Goal: Communication & Community: Answer question/provide support

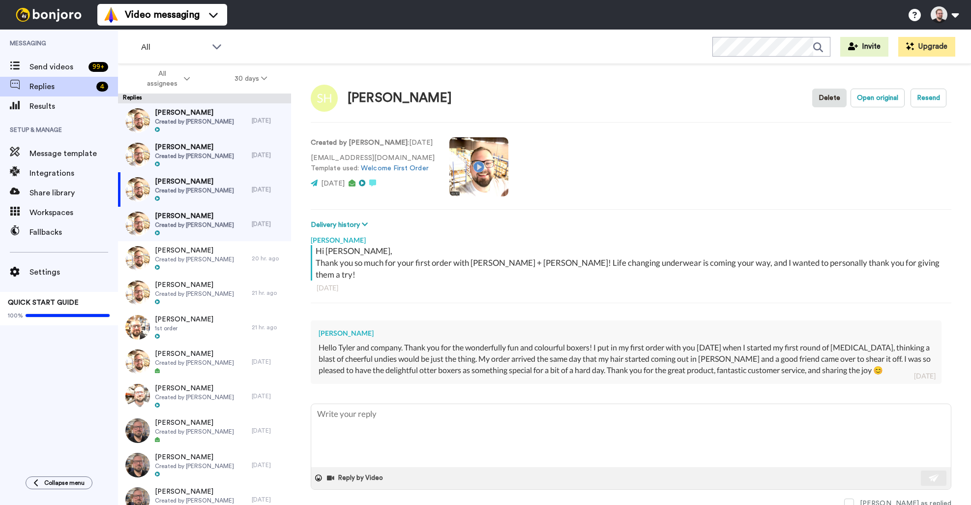
type textarea "x"
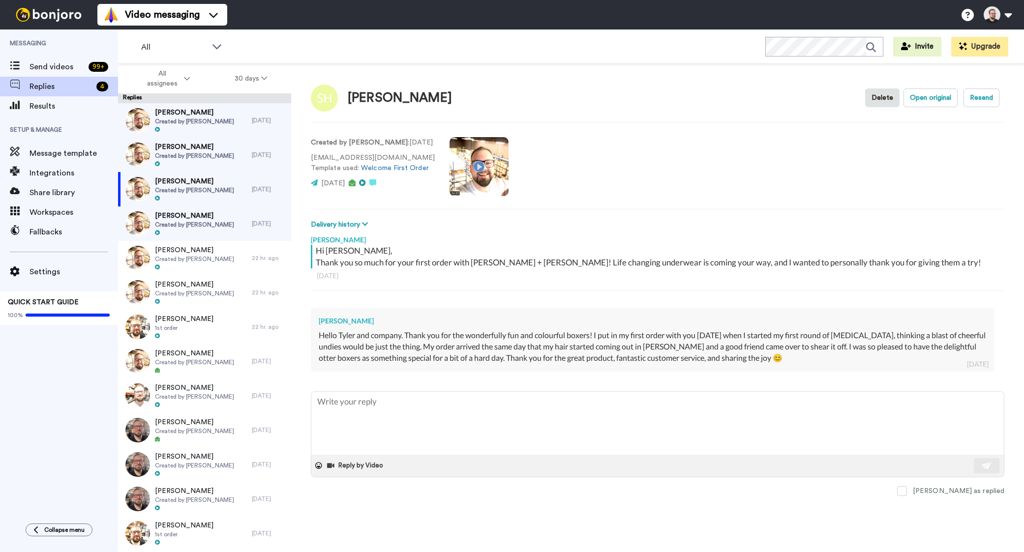
type textarea "x"
click at [188, 227] on span "Created by [PERSON_NAME]" at bounding box center [194, 225] width 79 height 8
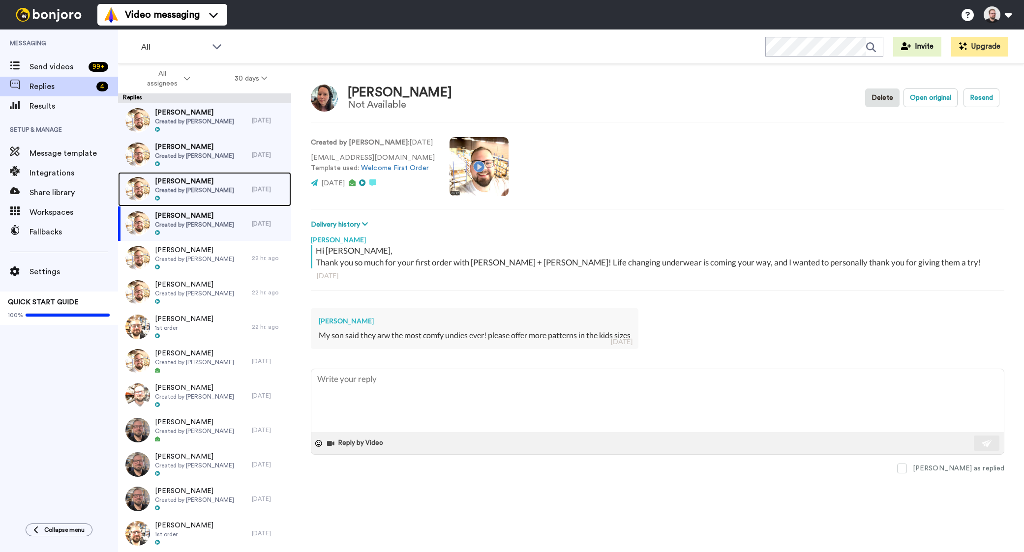
click at [192, 181] on span "[PERSON_NAME]" at bounding box center [194, 182] width 79 height 10
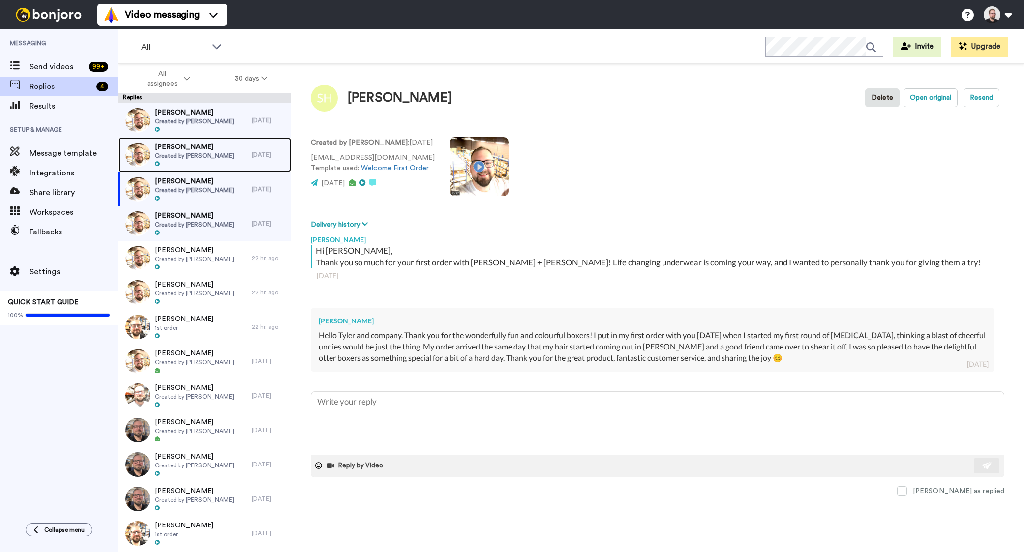
click at [190, 153] on span "Created by [PERSON_NAME]" at bounding box center [194, 156] width 79 height 8
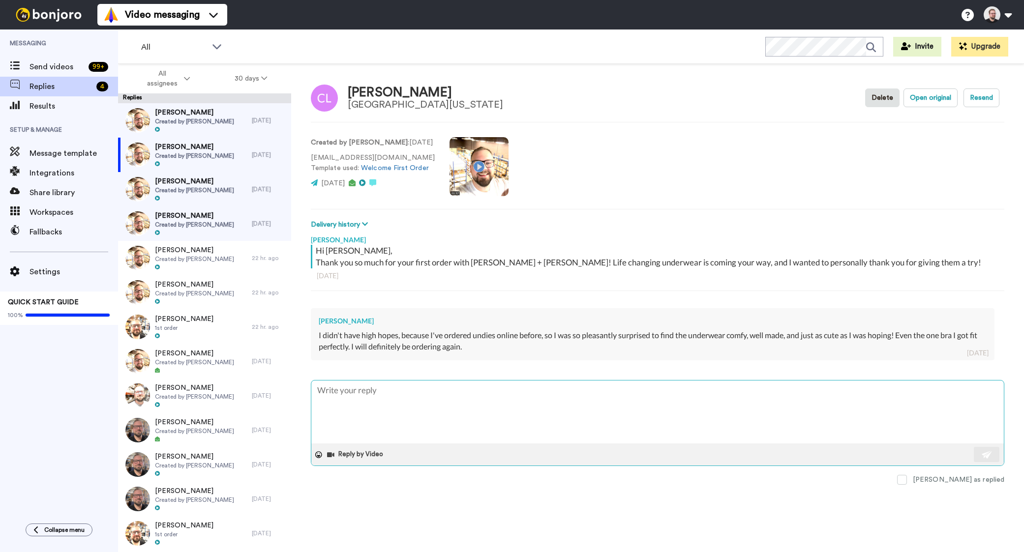
click at [421, 393] on textarea at bounding box center [657, 412] width 693 height 63
type textarea "x"
type textarea "H"
type textarea "x"
type textarea "Hi"
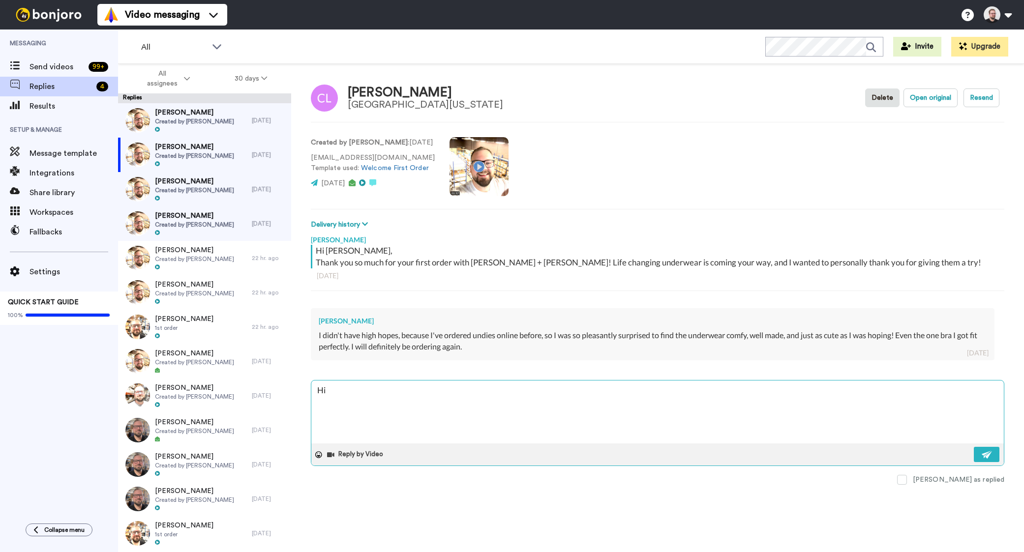
type textarea "x"
type textarea "Hi"
type textarea "x"
type textarea "Hi C"
type textarea "x"
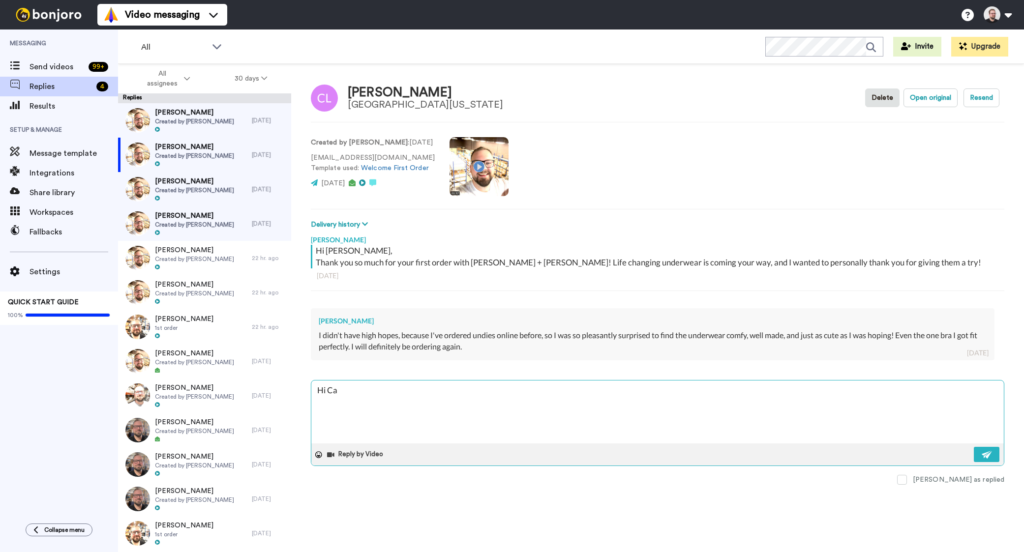
type textarea "Hi Cat"
type textarea "x"
type textarea "Hi Cath"
type textarea "x"
type textarea "Hi Cathe"
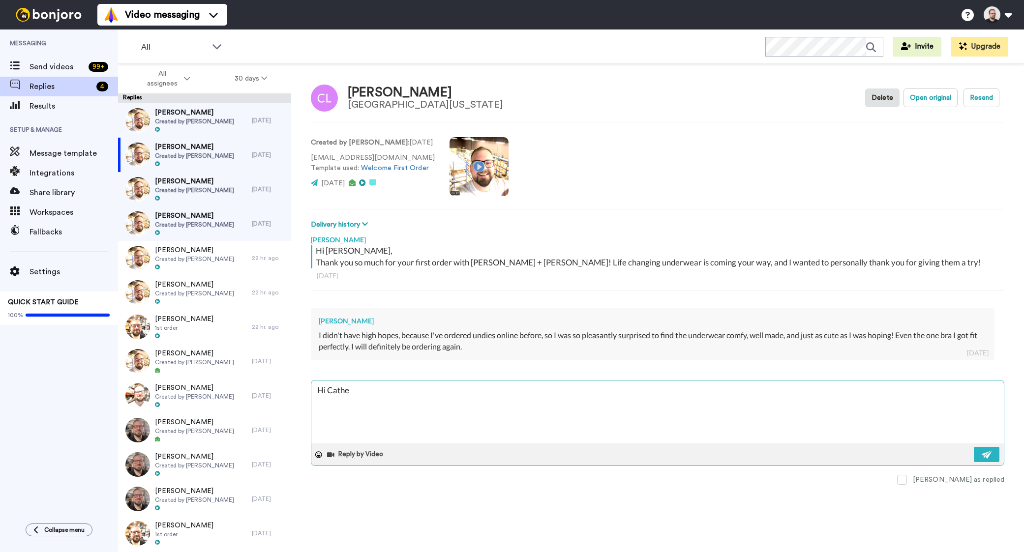
type textarea "x"
type textarea "Hi Cather"
type textarea "x"
type textarea "Hi Catherin"
type textarea "x"
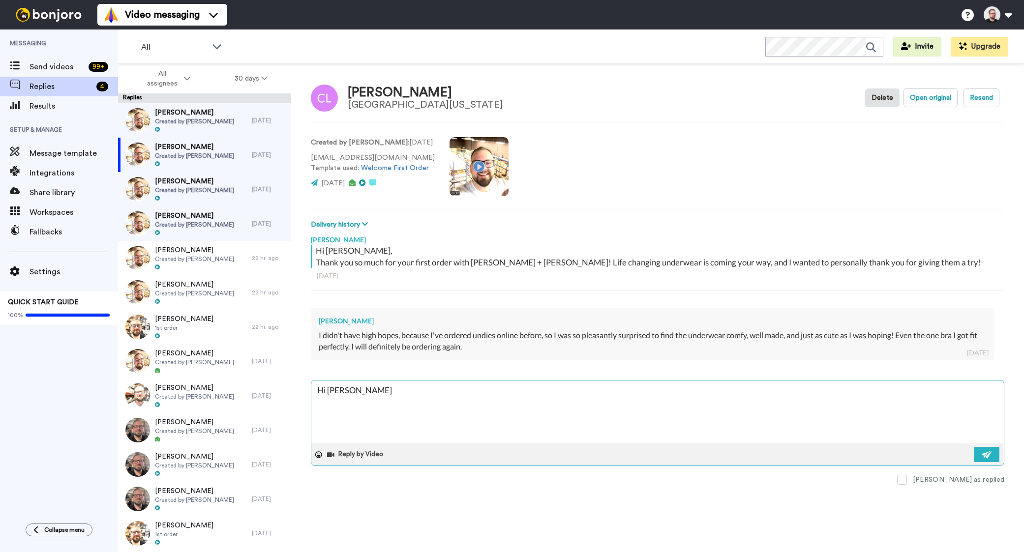
type textarea "Hi Catherine"
type textarea "x"
type textarea "Hi Catherine,"
type textarea "x"
type textarea "Hi Catherine,"
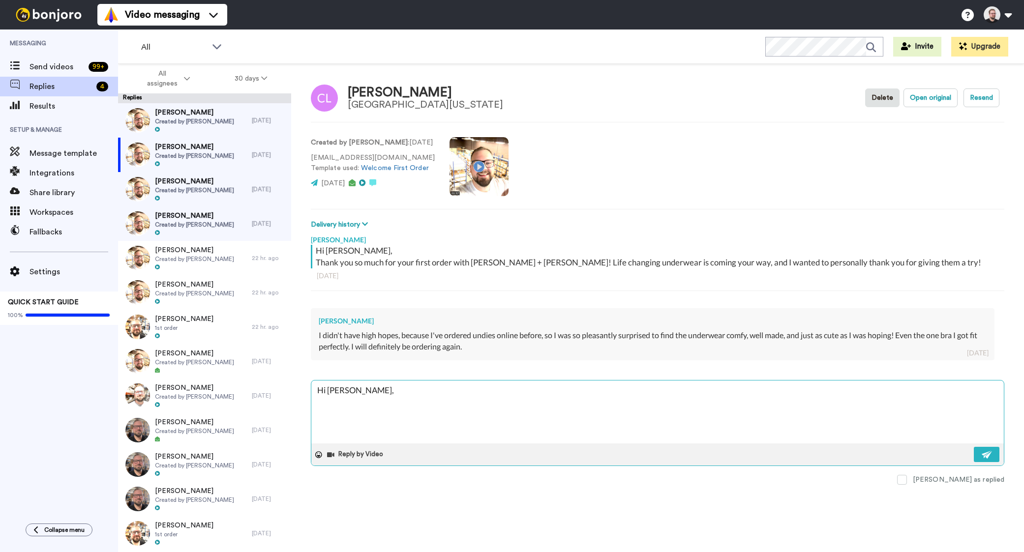
type textarea "x"
type textarea "Hi Catherine,"
type textarea "x"
type textarea "Hi Catherine, I"
type textarea "x"
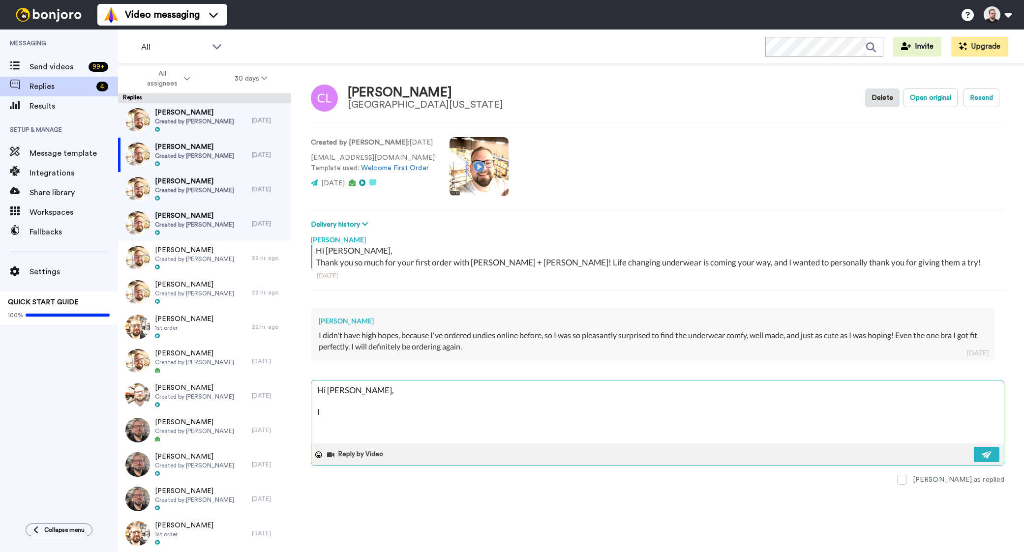
type textarea "Hi Catherine, I'"
type textarea "x"
type textarea "Hi Catherine, I'm"
type textarea "x"
type textarea "Hi Catherine, I'm"
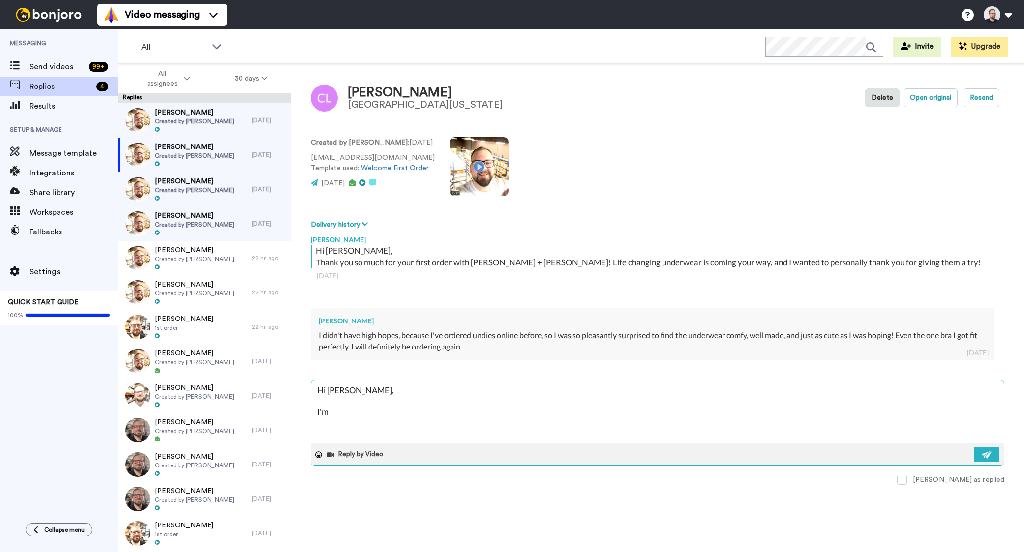
type textarea "x"
type textarea "Hi Catherine, I'm s"
type textarea "x"
type textarea "Hi Catherine, I'm so"
type textarea "x"
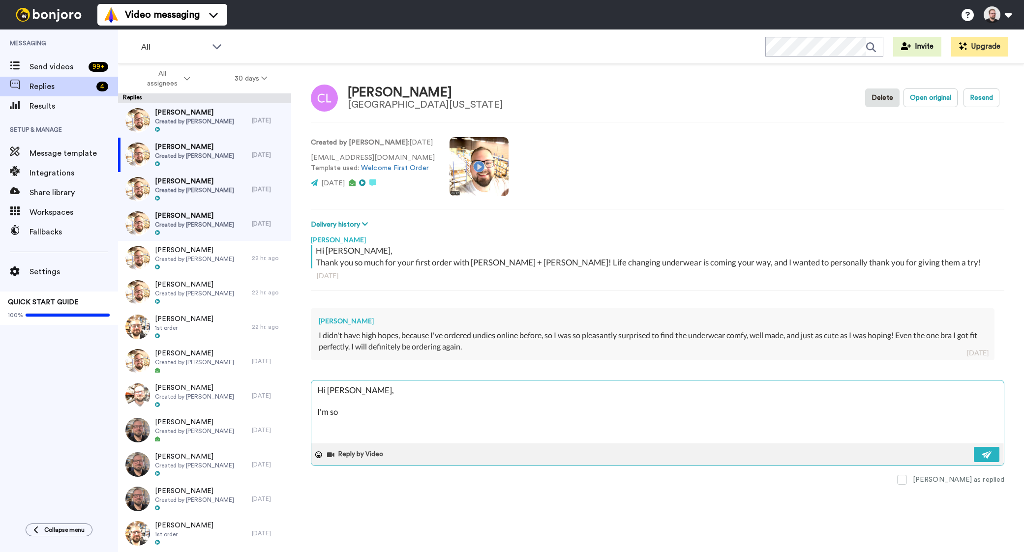
type textarea "Hi Catherine, I'm so"
type textarea "x"
type textarea "Hi Catherine, I'm so h"
type textarea "x"
type textarea "Hi Catherine, I'm so ha"
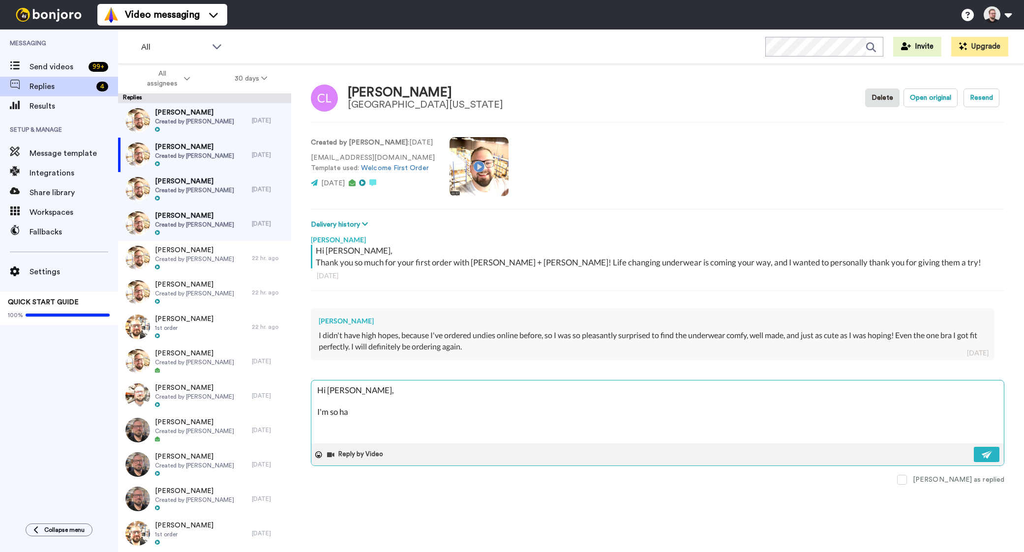
type textarea "x"
type textarea "Hi Catherine, I'm so hap"
type textarea "x"
type textarea "Hi Catherine, I'm so happ"
type textarea "x"
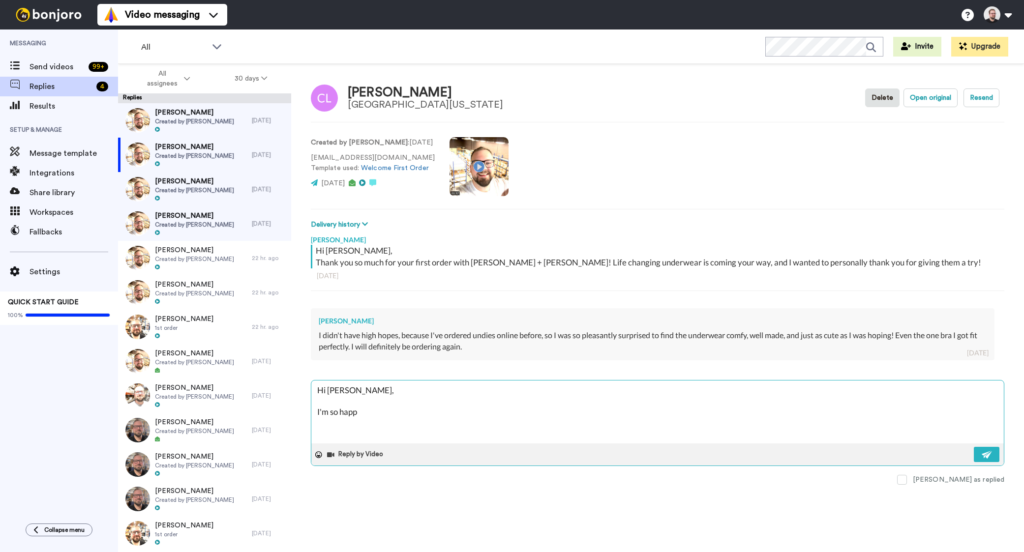
type textarea "Hi Catherine, I'm so happy"
type textarea "x"
type textarea "Hi Catherine, I'm so happy"
type textarea "x"
type textarea "Hi Catherine, I'm so happy to"
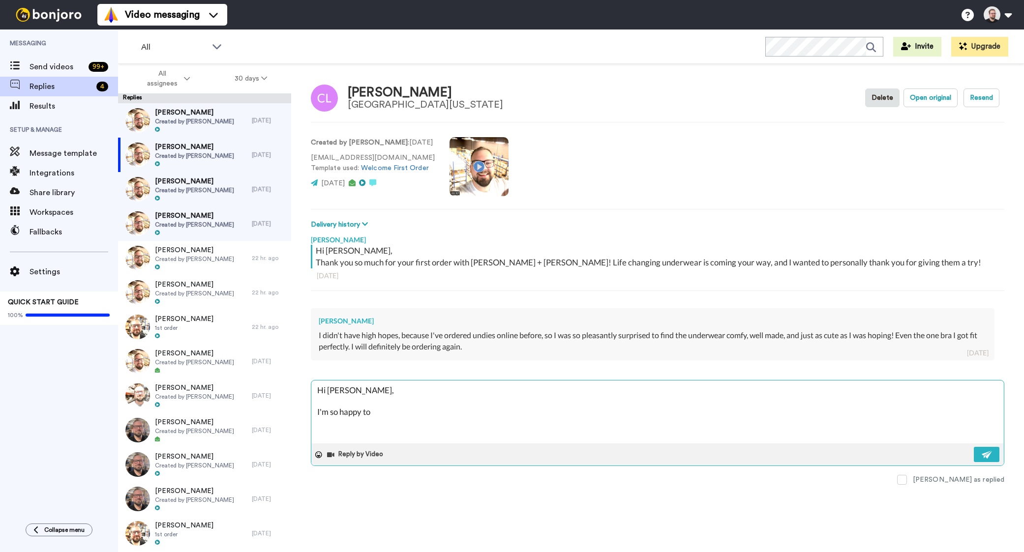
type textarea "x"
type textarea "Hi Catherine, I'm so happy to"
type textarea "x"
type textarea "Hi Catherine, I'm so happy to h"
type textarea "x"
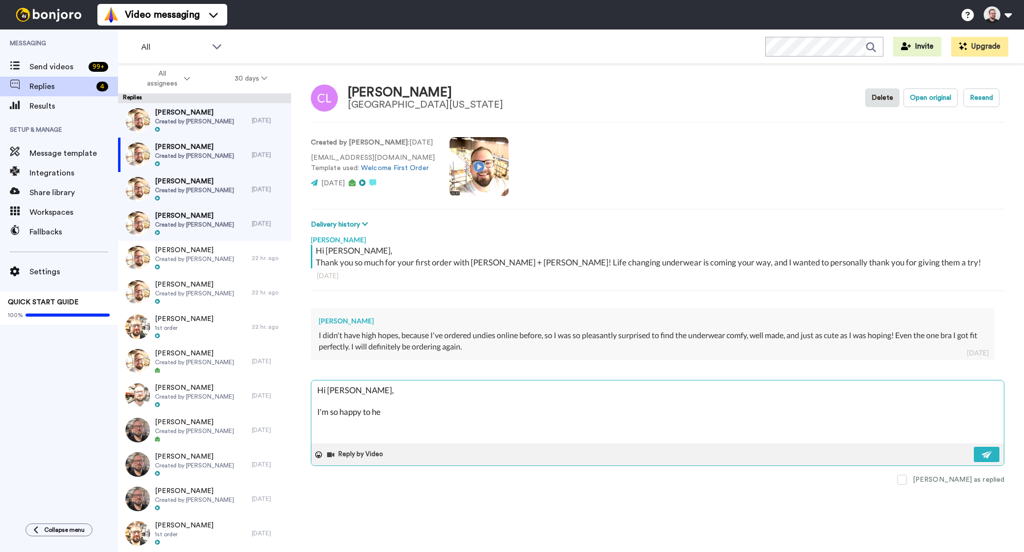
type textarea "Hi Catherine, I'm so happy to hea"
type textarea "x"
type textarea "Hi Catherine, I'm so happy to hear"
type textarea "x"
type textarea "Hi Catherine, I'm so happy to hear"
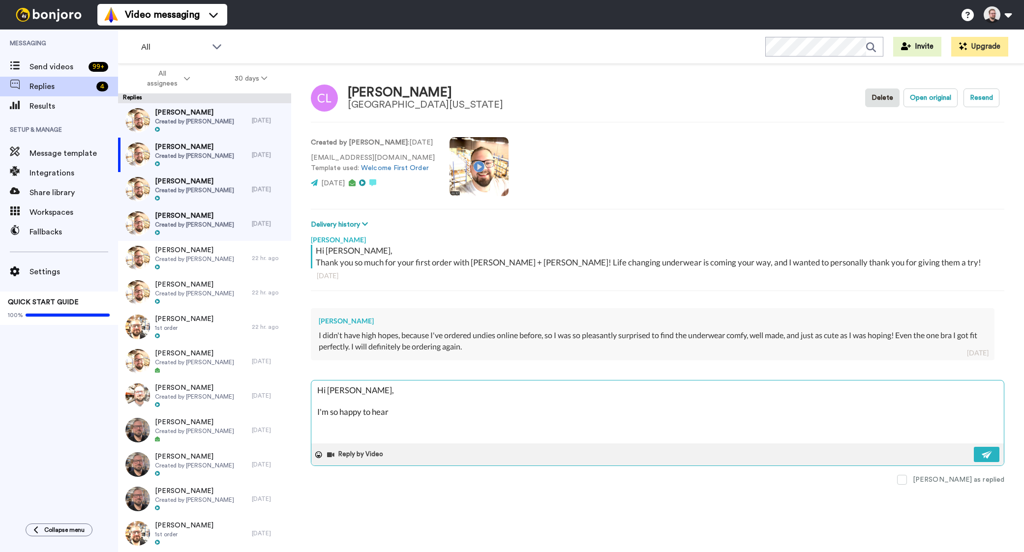
type textarea "x"
type textarea "Hi Catherine, I'm so happy to hear y"
type textarea "x"
type textarea "Hi Catherine, I'm so happy to hear yo"
type textarea "x"
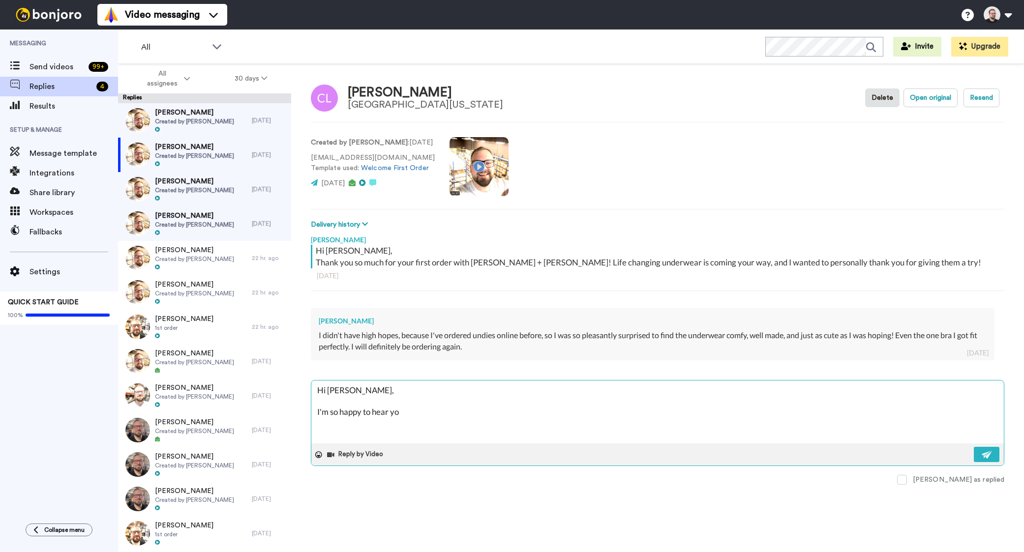
type textarea "Hi Catherine, I'm so happy to hear you"
type textarea "x"
type textarea "Hi Catherine, I'm so happy to hear you'"
type textarea "x"
type textarea "Hi Catherine, I'm so happy to hear you'r"
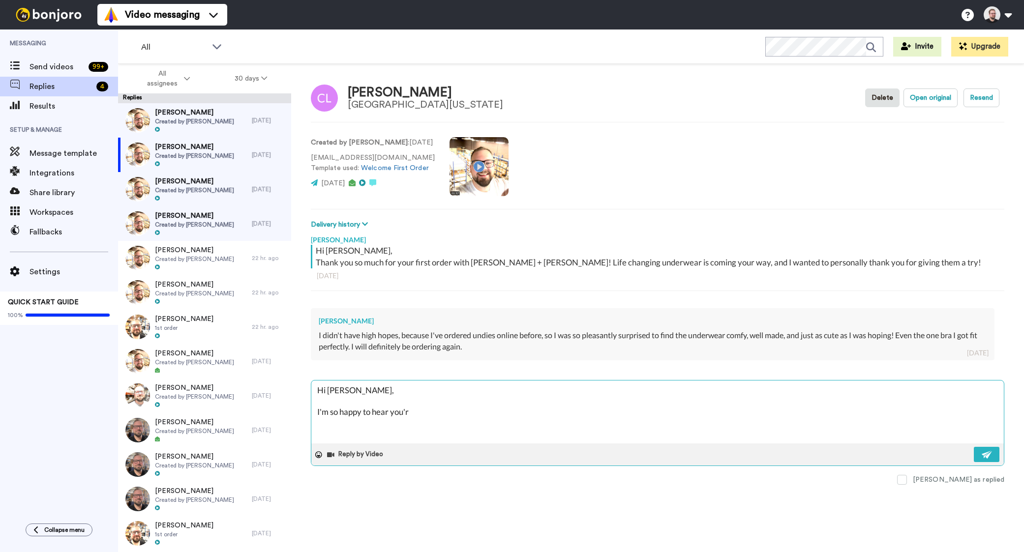
type textarea "x"
type textarea "Hi Catherine, I'm so happy to hear you're"
type textarea "x"
type textarea "Hi Catherine, I'm so happy to hear you're"
type textarea "x"
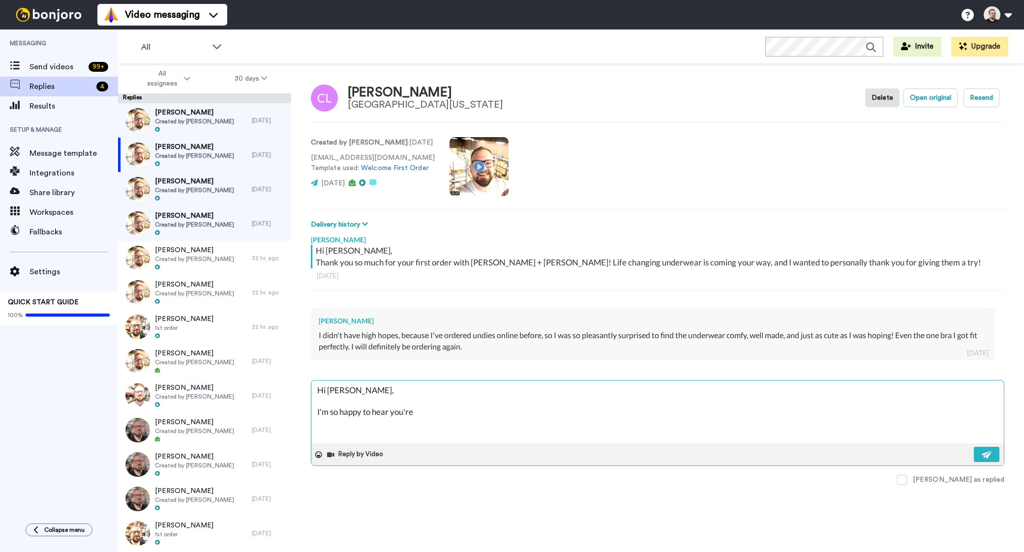
type textarea "Hi Catherine, I'm so happy to hear you're l"
type textarea "x"
type textarea "Hi Catherine, I'm so happy to hear you're lo"
type textarea "x"
type textarea "Hi Catherine, I'm so happy to hear you're lov"
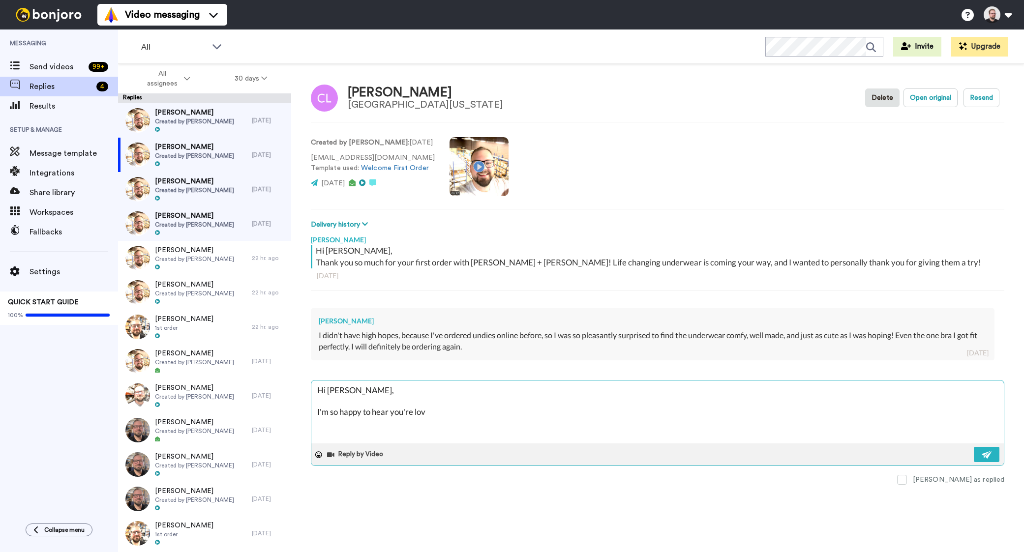
type textarea "x"
type textarea "Hi Catherine, I'm so happy to hear you're lovi"
type textarea "x"
type textarea "Hi Catherine, I'm so happy to hear you're loving"
type textarea "x"
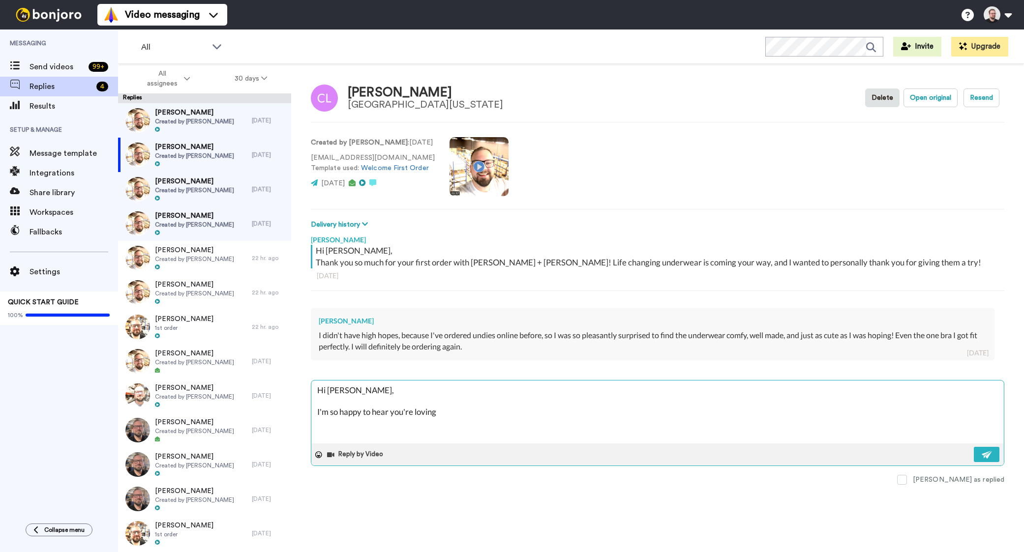
type textarea "Hi Catherine, I'm so happy to hear you're loving y"
type textarea "x"
type textarea "Hi Catherine, I'm so happy to hear you're loving yo"
type textarea "x"
type textarea "Hi Catherine, I'm so happy to hear you're loving your"
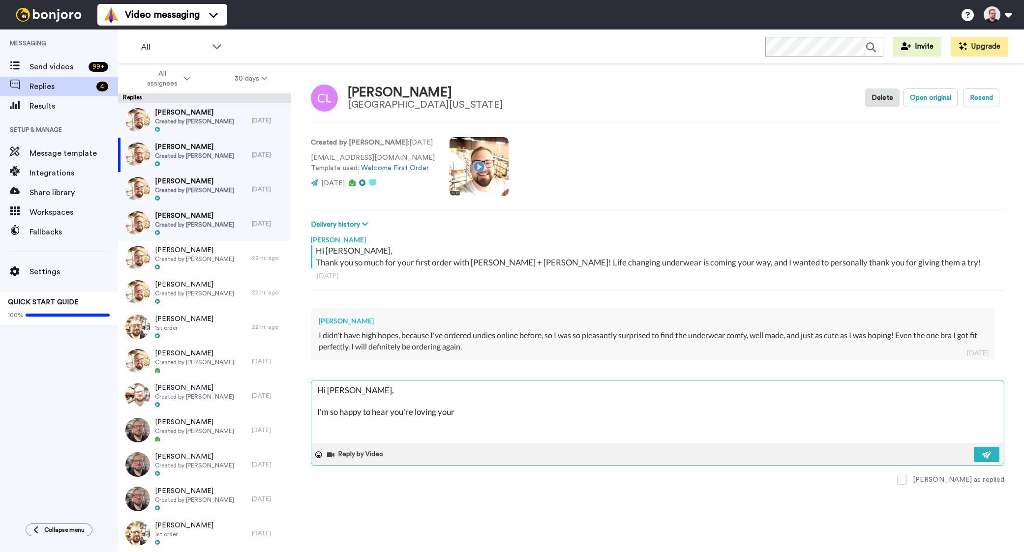
type textarea "x"
type textarea "Hi Catherine, I'm so happy to hear you're loving your"
type textarea "x"
type textarea "Hi Catherine, I'm so happy to hear you're loving your p"
type textarea "x"
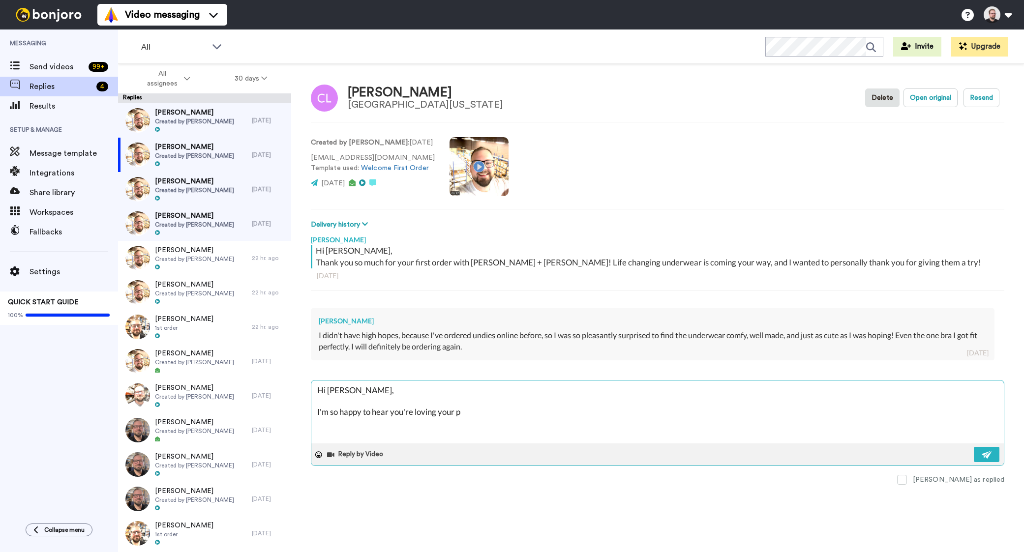
type textarea "Hi Catherine, I'm so happy to hear you're loving your pu"
type textarea "x"
type textarea "Hi Catherine, I'm so happy to hear you're loving your pur"
type textarea "x"
type textarea "Hi Catherine, I'm so happy to hear you're loving your purc"
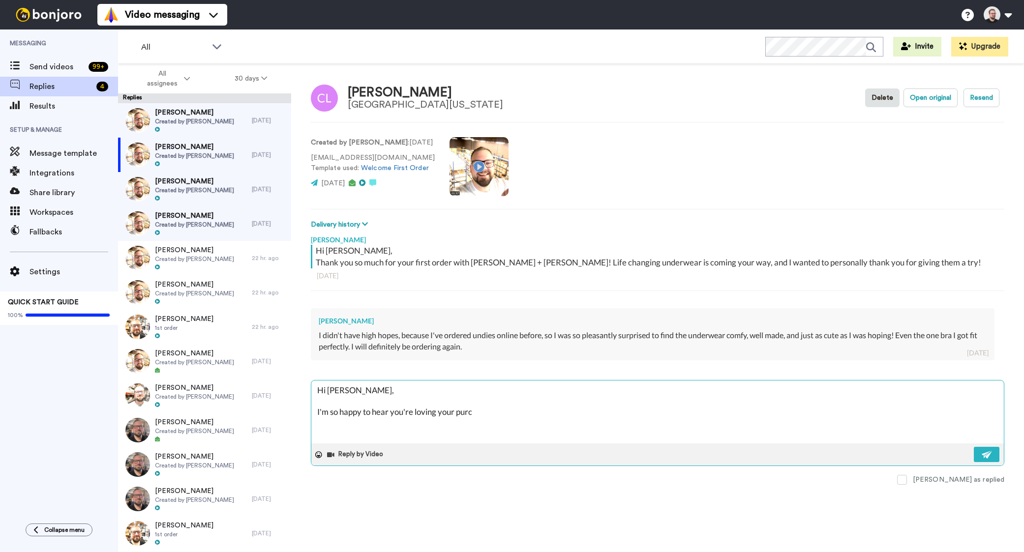
type textarea "x"
type textarea "Hi Catherine, I'm so happy to hear you're loving your purch"
type textarea "x"
type textarea "Hi Catherine, I'm so happy to hear you're loving your purcha"
type textarea "x"
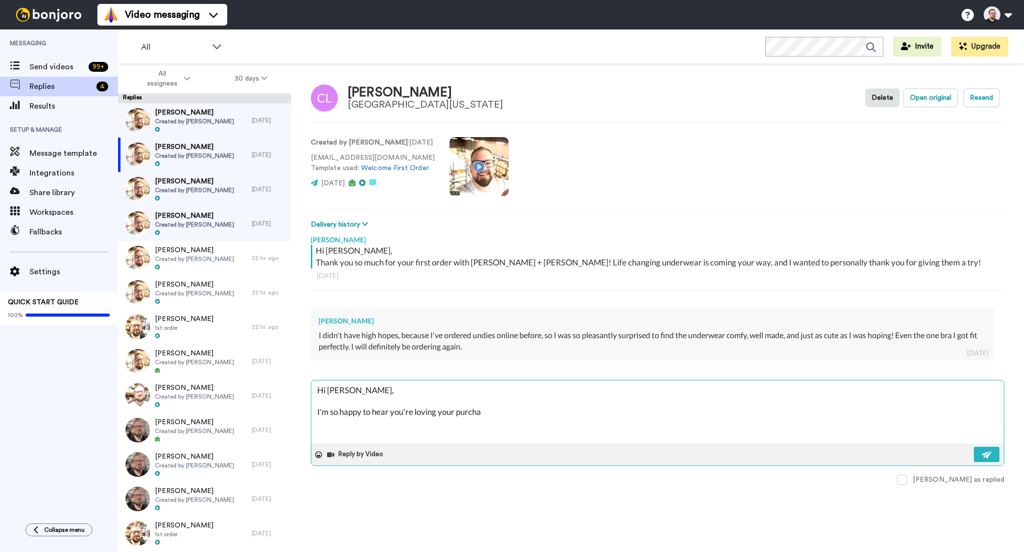
type textarea "Hi Catherine, I'm so happy to hear you're loving your purchae"
type textarea "x"
type textarea "Hi Catherine, I'm so happy to hear you're loving your purchaes"
type textarea "x"
type textarea "Hi Catherine, I'm so happy to hear you're loving your purchaes"
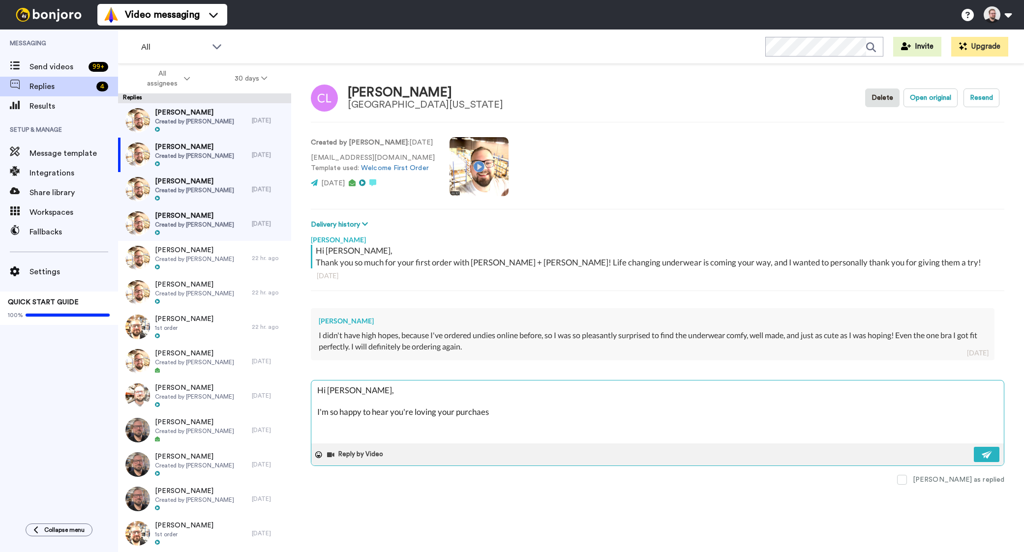
type textarea "x"
type textarea "Hi Catherine, I'm so happy to hear you're loving your purchaes a"
type textarea "x"
type textarea "Hi Catherine, I'm so happy to hear you're loving your purchaes"
type textarea "x"
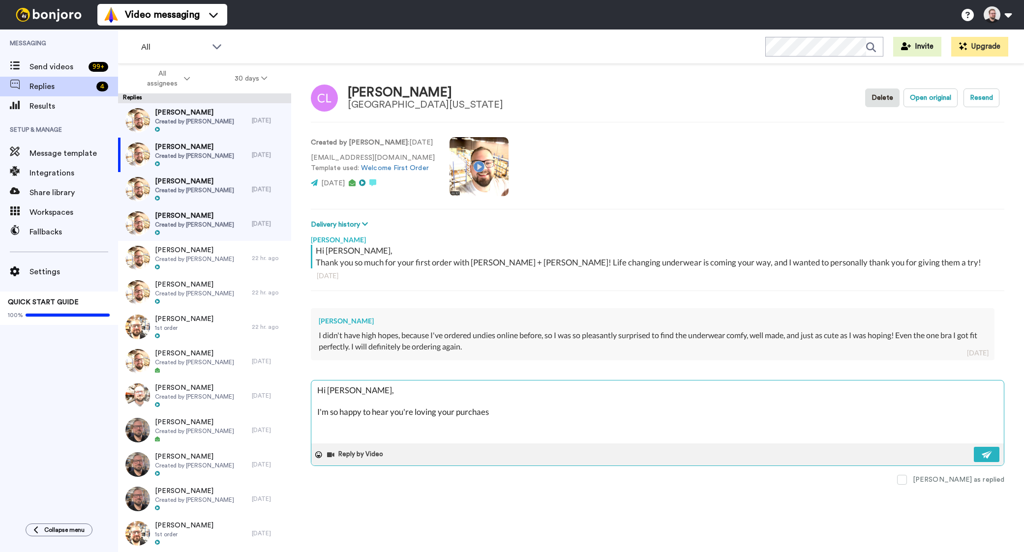
type textarea "Hi Catherine, I'm so happy to hear you're loving your purchaes"
type textarea "x"
type textarea "Hi Catherine, I'm so happy to hear you're loving your purchae"
type textarea "x"
type textarea "Hi Catherine, I'm so happy to hear you're loving your purcha"
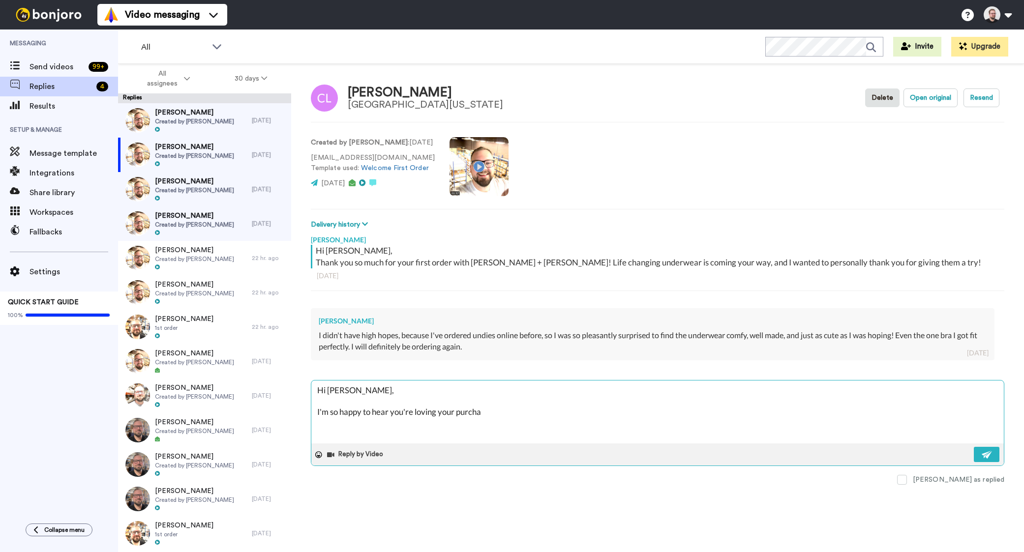
type textarea "x"
type textarea "Hi Catherine, I'm so happy to hear you're loving your purchas"
type textarea "x"
type textarea "Hi Catherine, I'm so happy to hear you're loving your purchases"
type textarea "x"
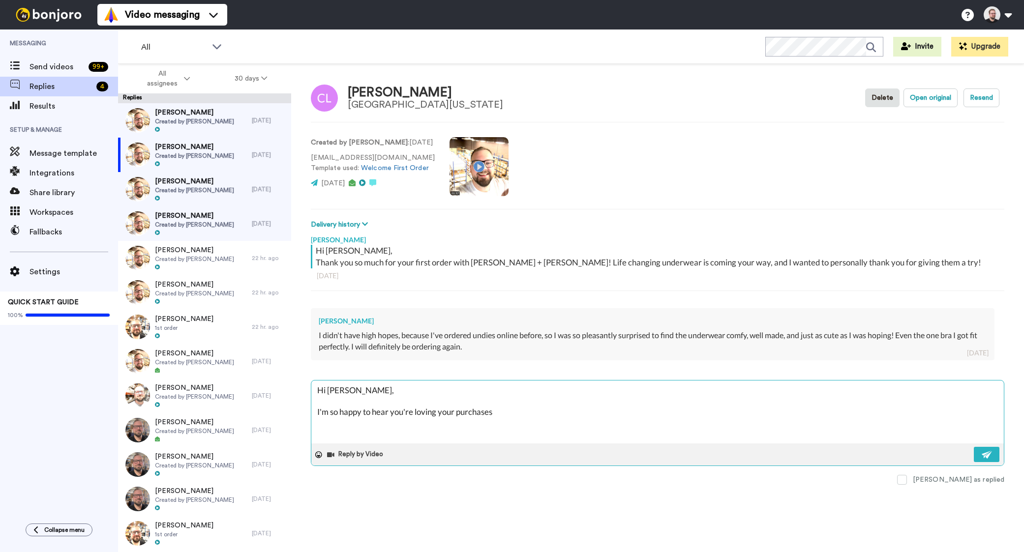
type textarea "Hi Catherine, I'm so happy to hear you're loving your purchases"
type textarea "x"
type textarea "Hi Catherine, I'm so happy to hear you're loving your purchases a"
type textarea "x"
type textarea "Hi Catherine, I'm so happy to hear you're loving your purchases an"
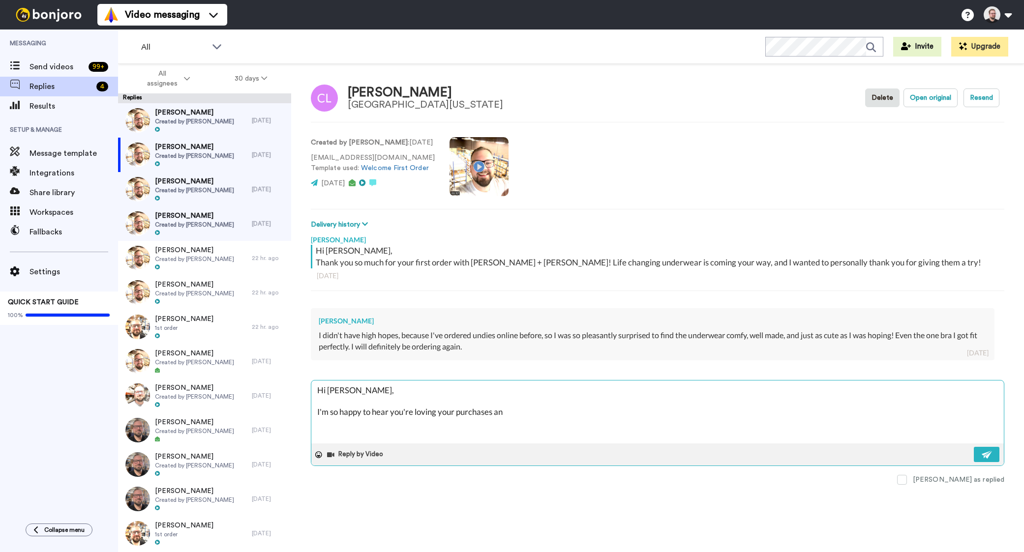
type textarea "x"
type textarea "Hi Catherine, I'm so happy to hear you're loving your purchases and"
type textarea "x"
type textarea "Hi Catherine, I'm so happy to hear you're loving your purchases and"
type textarea "x"
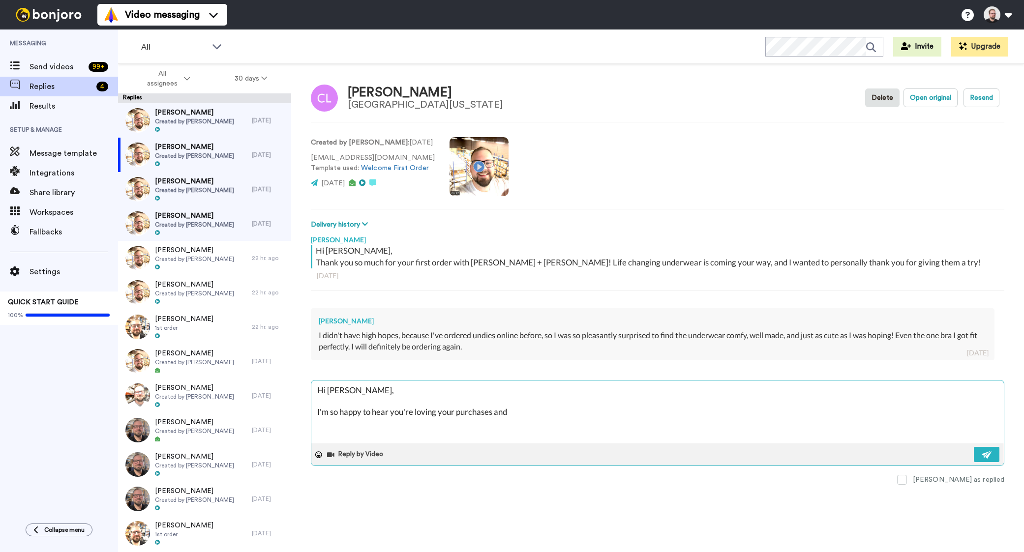
type textarea "Hi Catherine, I'm so happy to hear you're loving your purchases and t"
type textarea "x"
type textarea "Hi Catherine, I'm so happy to hear you're loving your purchases and th"
type textarea "x"
type textarea "Hi Catherine, I'm so happy to hear you're loving your purchases and tha"
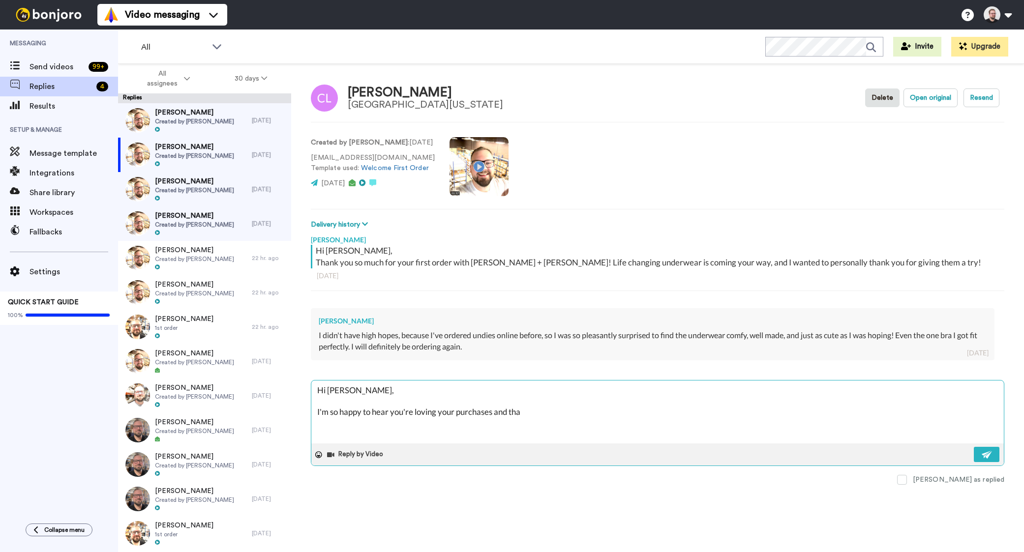
type textarea "x"
type textarea "Hi Catherine, I'm so happy to hear you're loving your purchases and that"
type textarea "x"
type textarea "Hi Catherine, I'm so happy to hear you're loving your purchases and that"
type textarea "x"
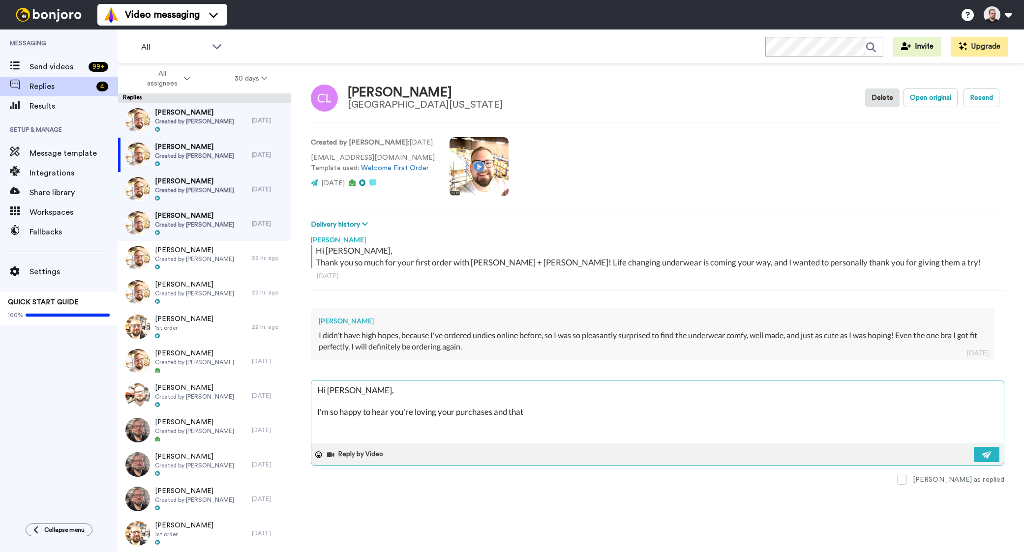
type textarea "Hi Catherine, I'm so happy to hear you're loving your purchases and that t"
type textarea "x"
type textarea "Hi Catherine, I'm so happy to hear you're loving your purchases and that th"
type textarea "x"
type textarea "Hi Catherine, I'm so happy to hear you're loving your purchases and that the"
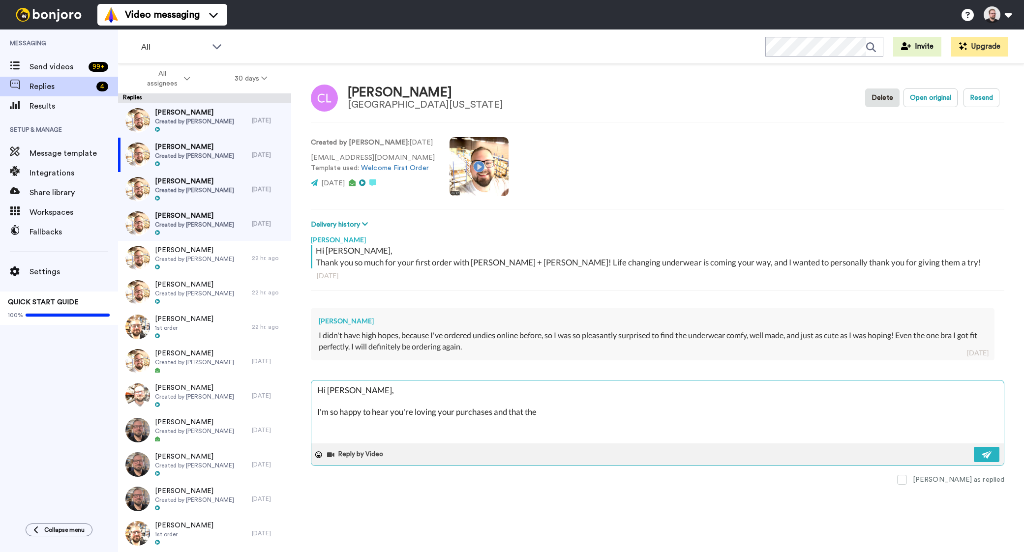
type textarea "x"
type textarea "Hi Catherine, I'm so happy to hear you're loving your purchases and that they"
type textarea "x"
type textarea "Hi Catherine, I'm so happy to hear you're loving your purchases and that they"
type textarea "x"
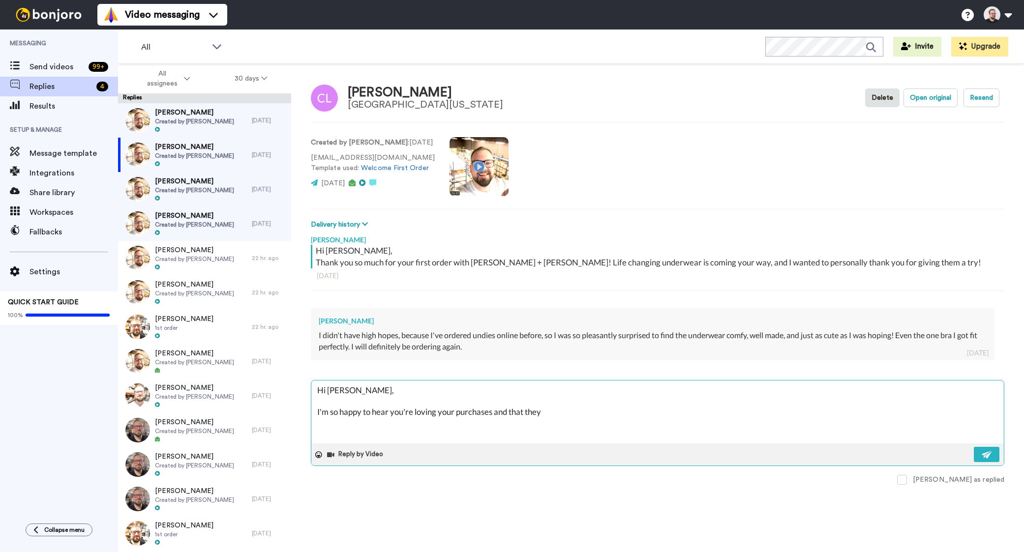
type textarea "Hi Catherine, I'm so happy to hear you're loving your purchases and that they w"
type textarea "x"
type textarea "Hi Catherine, I'm so happy to hear you're loving your purchases and that they wo"
type textarea "x"
type textarea "Hi Catherine, I'm so happy to hear you're loving your purchases and that they w…"
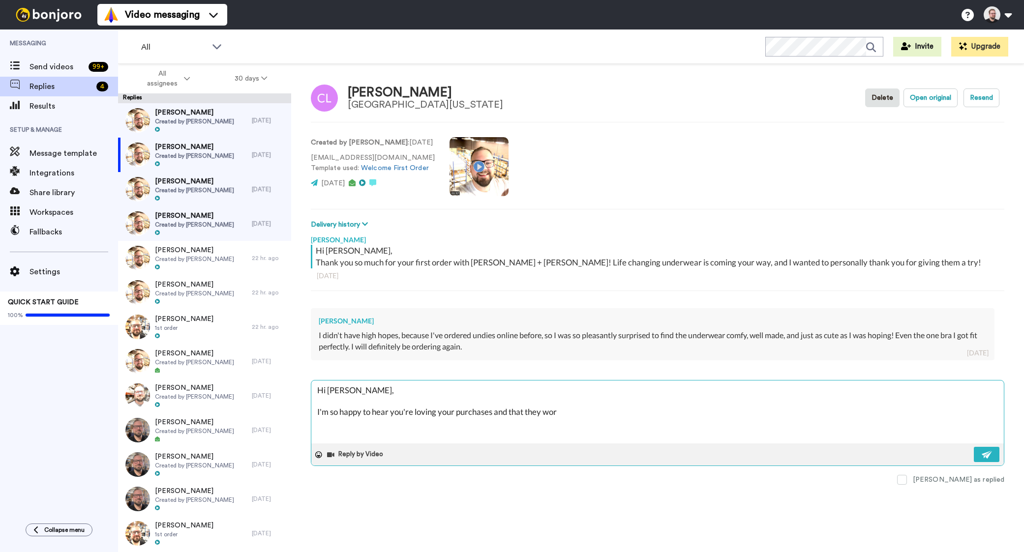
type textarea "x"
type textarea "Hi Catherine, I'm so happy to hear you're loving your purchases and that they w…"
type textarea "x"
type textarea "Hi Catherine, I'm so happy to hear you're loving your purchases and that they w…"
type textarea "x"
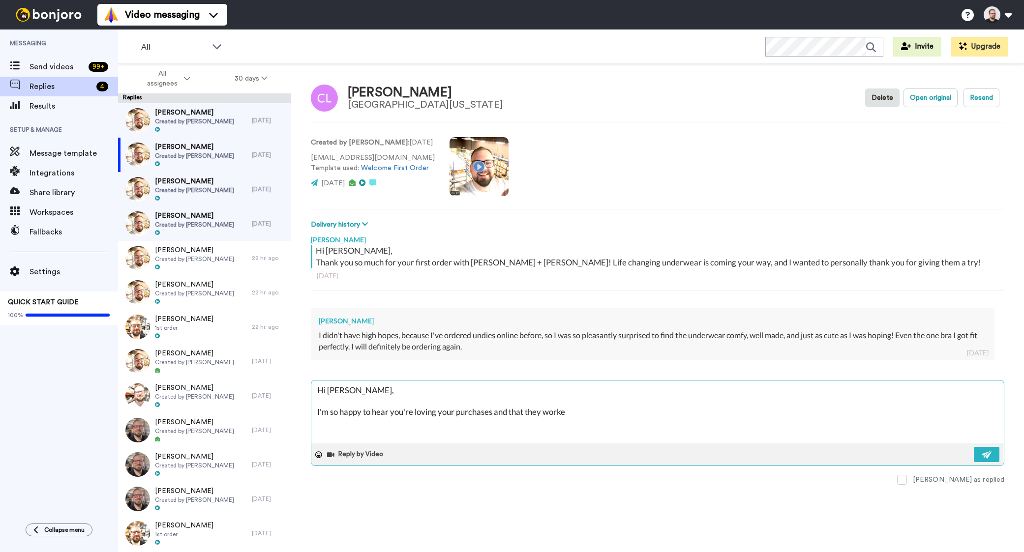
type textarea "Hi Catherine, I'm so happy to hear you're loving your purchases and that they w…"
type textarea "x"
type textarea "Hi Catherine, I'm so happy to hear you're loving your purchases and that they w…"
type textarea "x"
type textarea "Hi Catherine, I'm so happy to hear you're loving your purchases and that they w…"
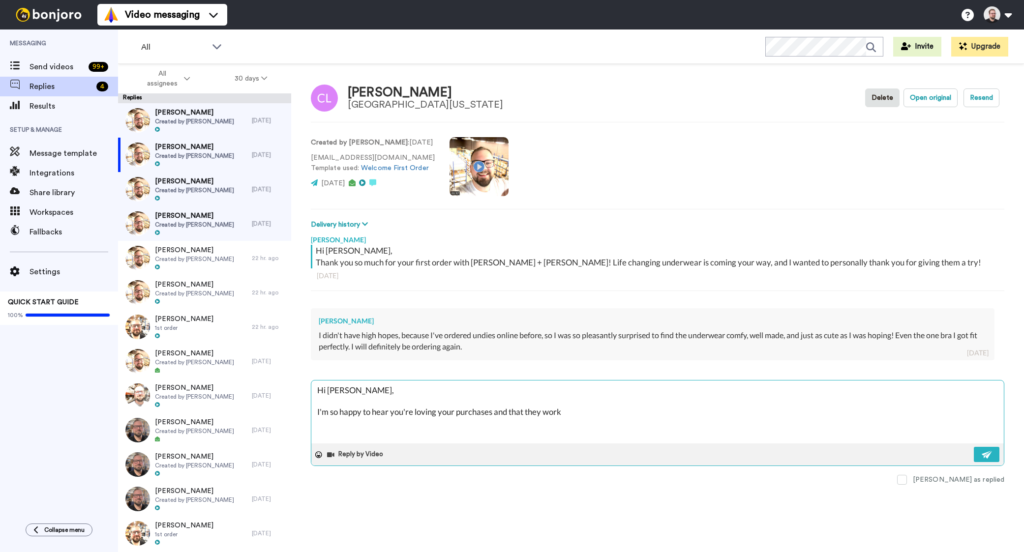
type textarea "x"
type textarea "Hi Catherine, I'm so happy to hear you're loving your purchases and that they w…"
type textarea "x"
type textarea "Hi Catherine, I'm so happy to hear you're loving your purchases and that they wo"
type textarea "x"
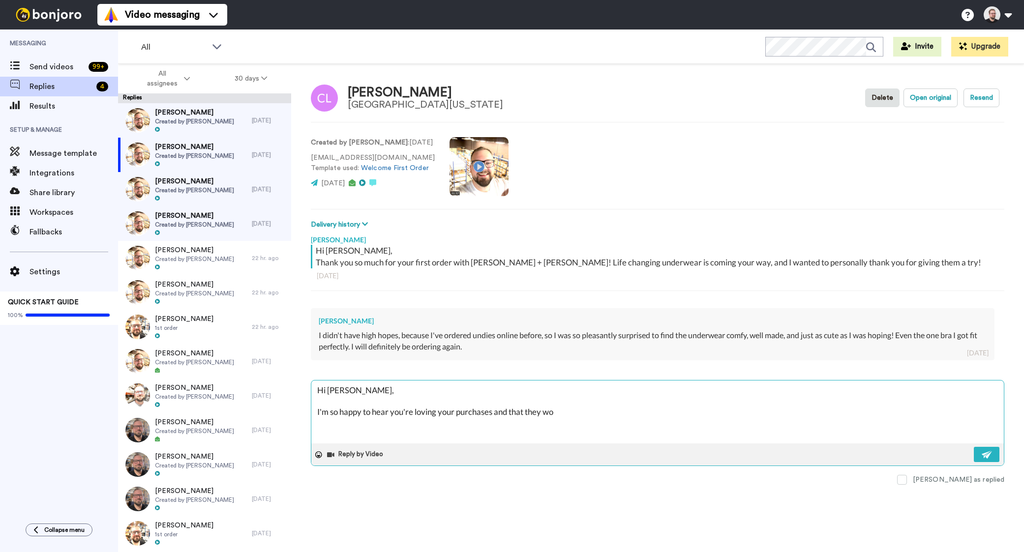
type textarea "Hi Catherine, I'm so happy to hear you're loving your purchases and that they w"
type textarea "x"
type textarea "Hi Catherine, I'm so happy to hear you're loving your purchases and that they"
type textarea "x"
type textarea "Hi Catherine, I'm so happy to hear you're loving your purchases and that they a"
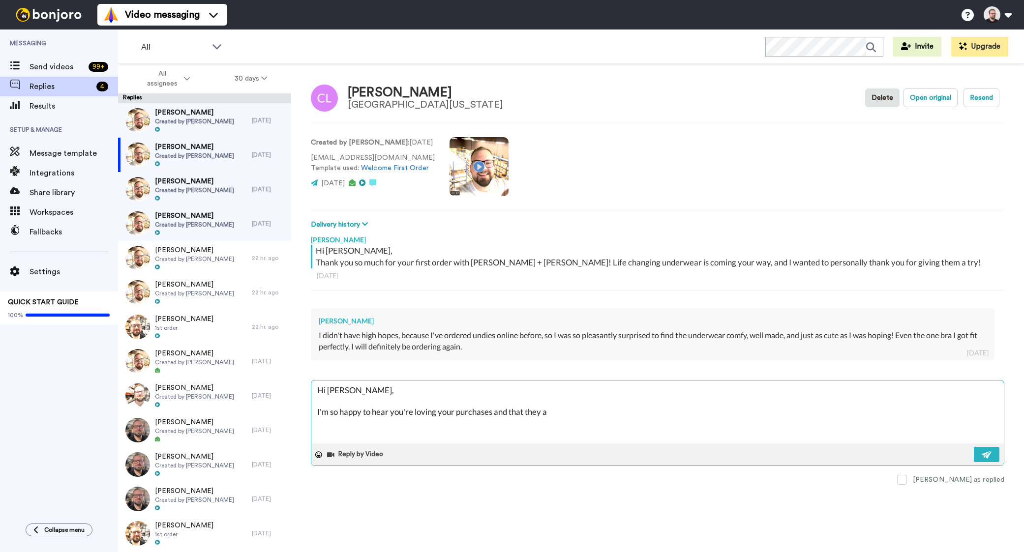
type textarea "x"
type textarea "Hi Catherine, I'm so happy to hear you're loving your purchases and that they"
type textarea "x"
type textarea "Hi Catherine, I'm so happy to hear you're loving your purchases and that they a"
type textarea "x"
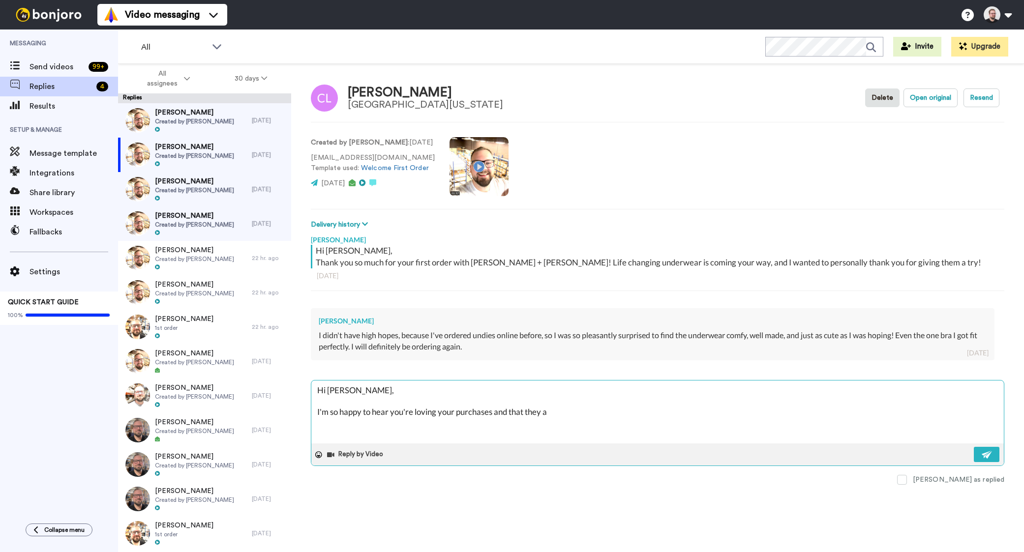
type textarea "Hi Catherine, I'm so happy to hear you're loving your purchases and that they ac"
type textarea "x"
type textarea "Hi Catherine, I'm so happy to hear you're loving your purchases and that they a…"
type textarea "x"
type textarea "Hi Catherine, I'm so happy to hear you're loving your purchases and that they a…"
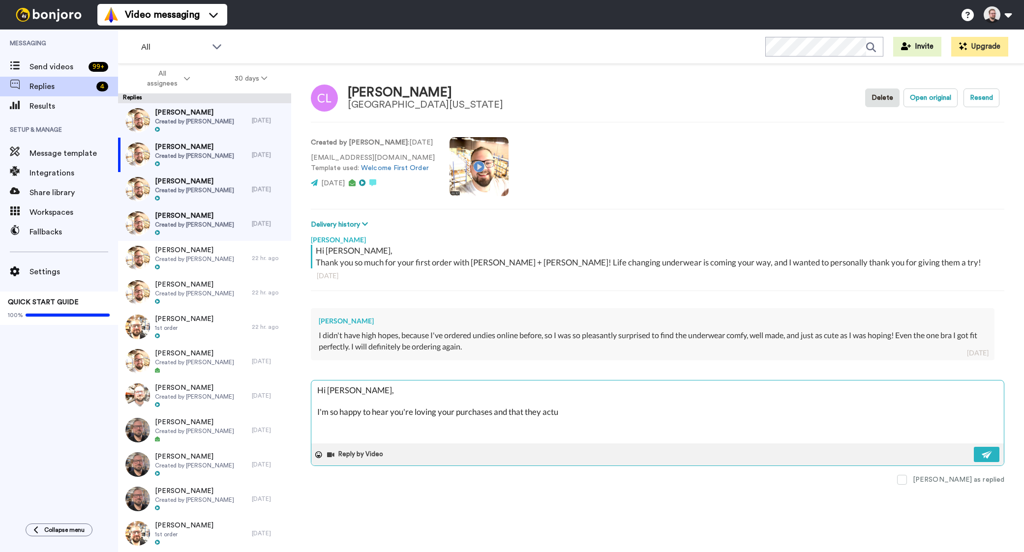
type textarea "x"
type textarea "Hi Catherine, I'm so happy to hear you're loving your purchases and that they a…"
type textarea "x"
type textarea "Hi Catherine, I'm so happy to hear you're loving your purchases and that they a…"
type textarea "x"
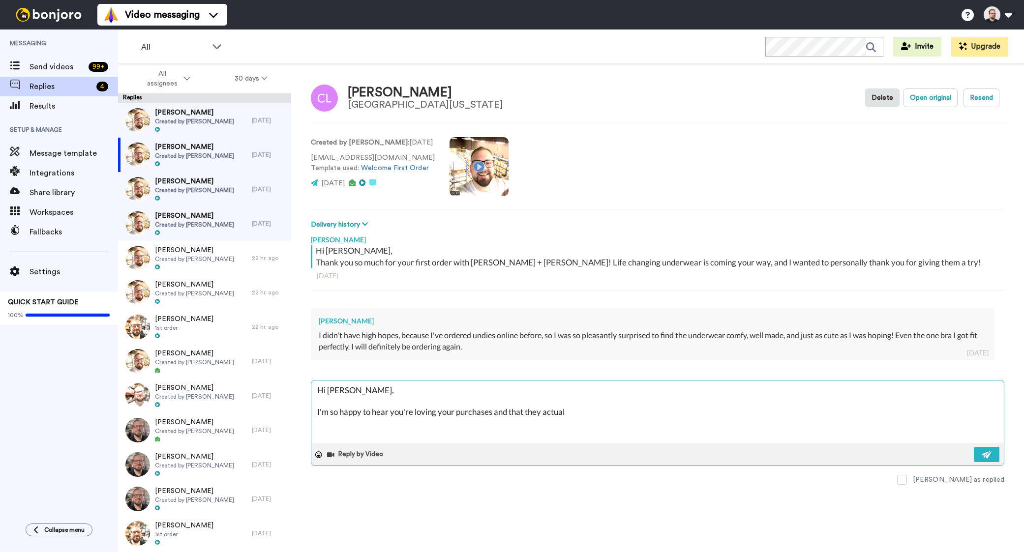
type textarea "Hi Catherine, I'm so happy to hear you're loving your purchases and that they a…"
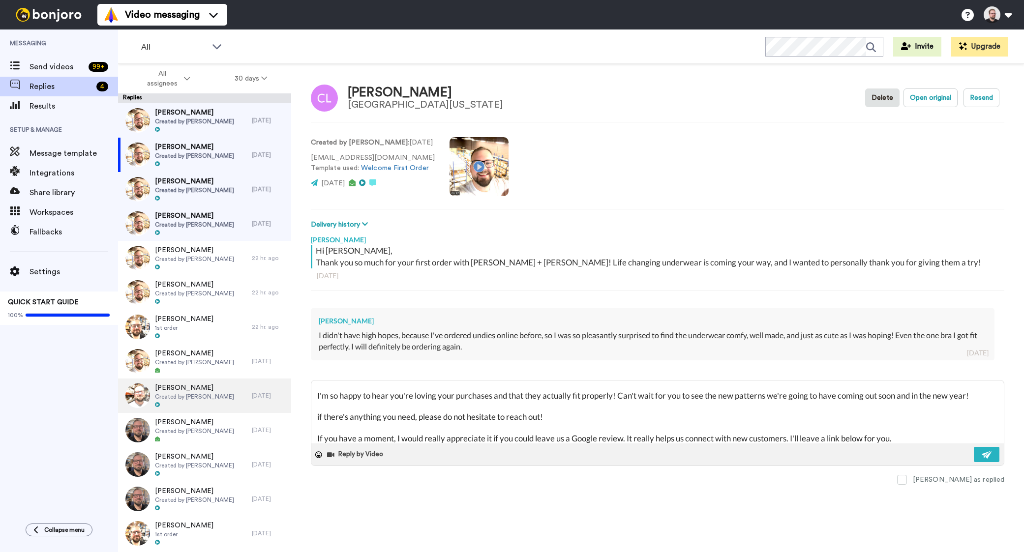
scroll to position [37, 0]
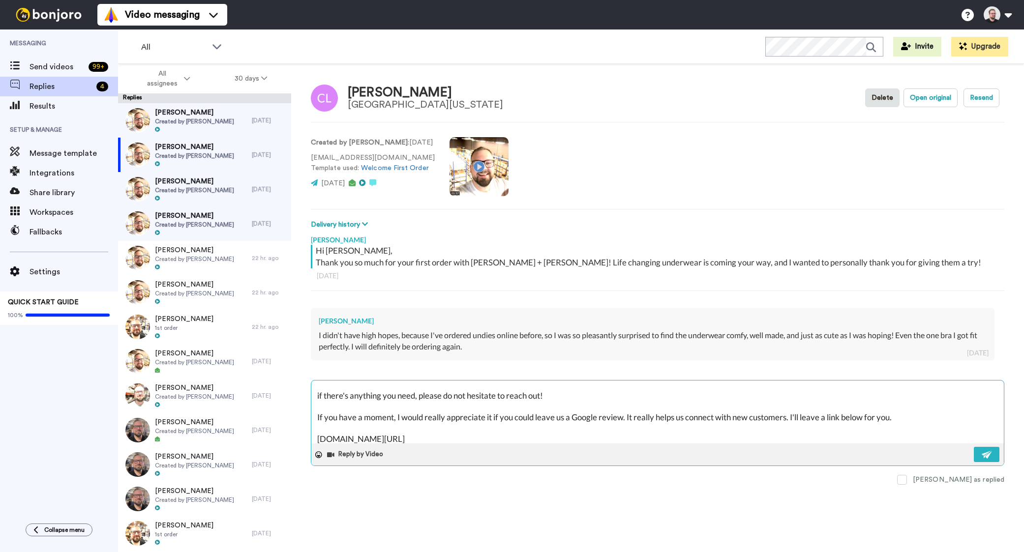
click at [320, 396] on textarea "Hi Catherine, I'm so happy to hear you're loving your purchases and that they a…" at bounding box center [657, 412] width 693 height 63
click at [470, 439] on textarea "Hi Catherine, I'm so happy to hear you're loving your purchases and that they a…" at bounding box center [657, 412] width 693 height 63
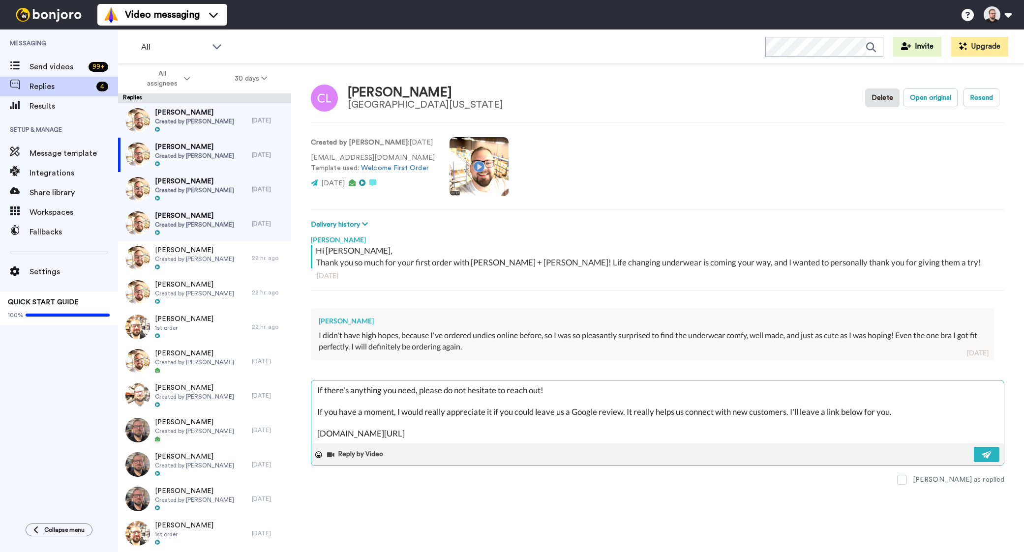
scroll to position [59, 0]
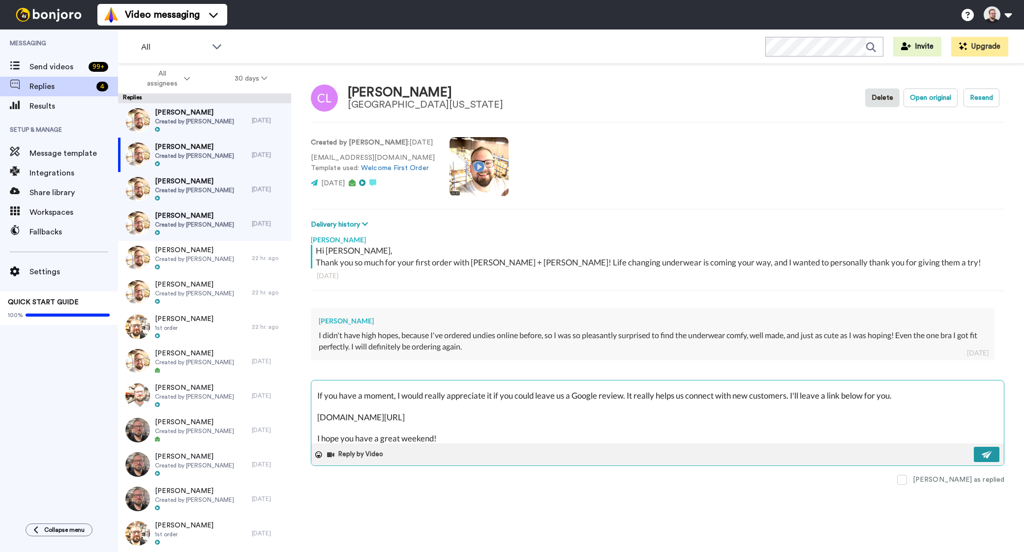
click at [987, 459] on button at bounding box center [987, 454] width 26 height 15
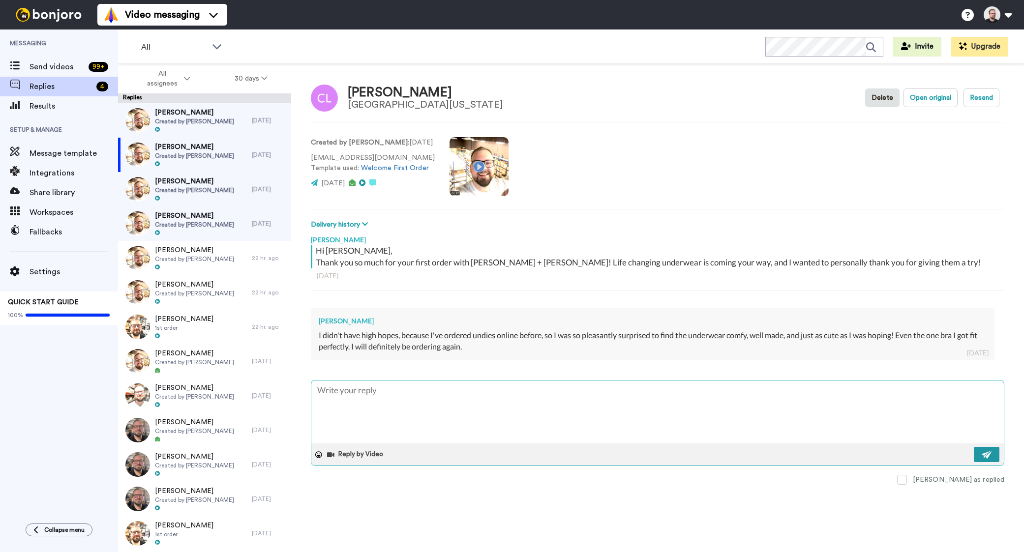
scroll to position [0, 0]
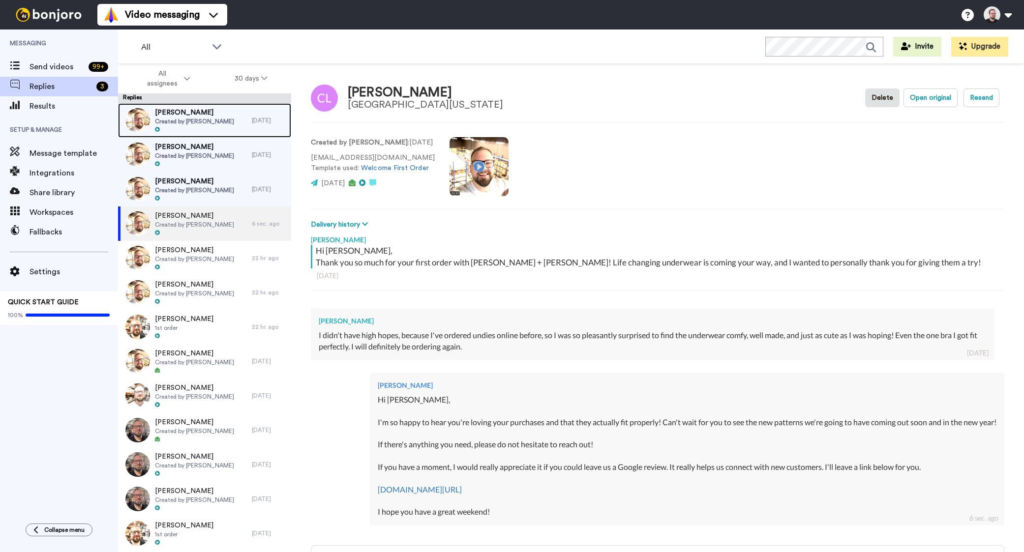
click at [172, 116] on span "[PERSON_NAME]" at bounding box center [194, 113] width 79 height 10
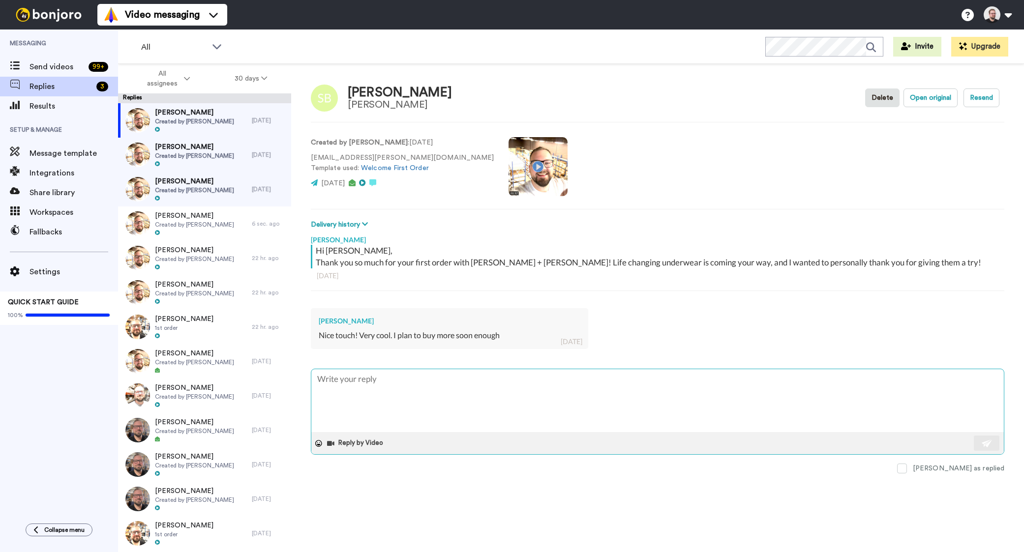
click at [373, 382] on textarea at bounding box center [657, 400] width 693 height 63
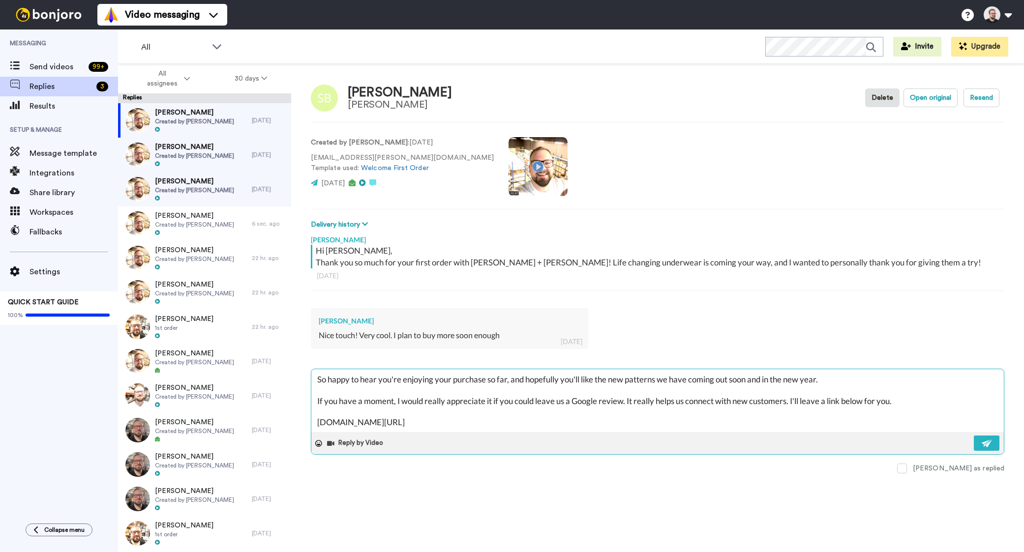
scroll to position [37, 0]
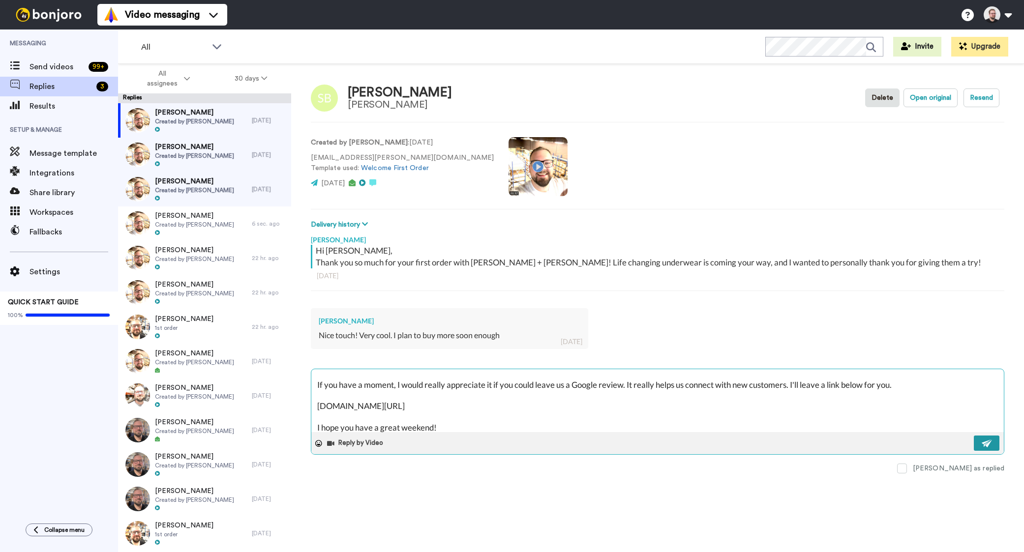
click at [992, 442] on img at bounding box center [987, 444] width 11 height 8
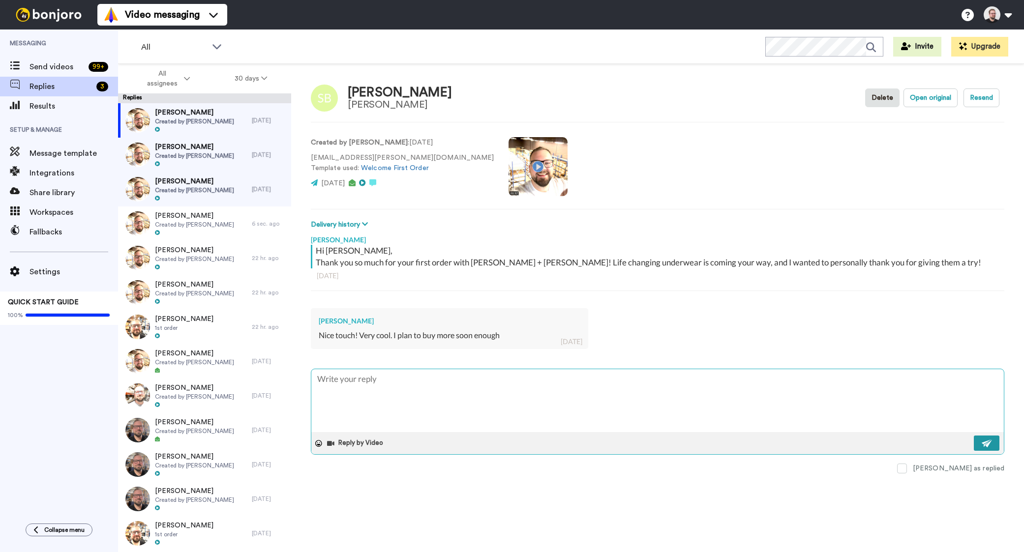
scroll to position [0, 0]
